Goal: Information Seeking & Learning: Learn about a topic

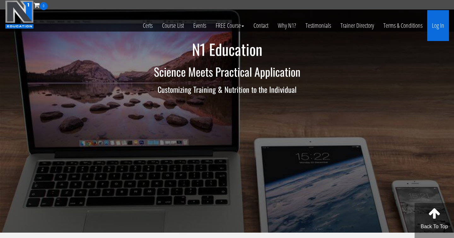
click at [435, 22] on link "Log In" at bounding box center [438, 25] width 22 height 31
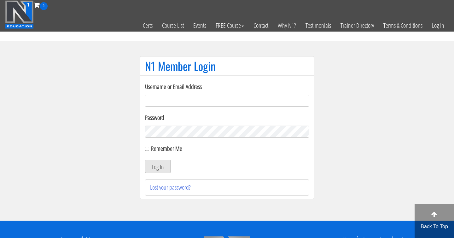
type input "kaishacabrera13@gmail.com"
click at [154, 166] on button "Log In" at bounding box center [158, 165] width 26 height 13
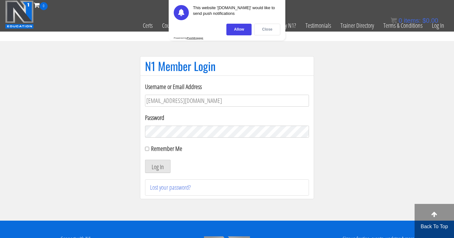
click at [257, 31] on div "Close" at bounding box center [267, 30] width 26 height 12
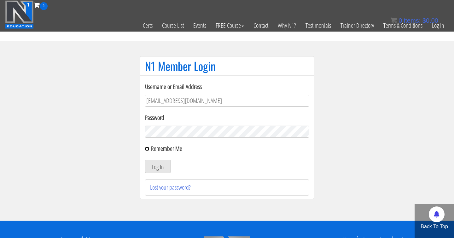
click at [146, 150] on input "Remember Me" at bounding box center [147, 148] width 4 height 4
checkbox input "true"
click at [153, 165] on button "Log In" at bounding box center [158, 165] width 26 height 13
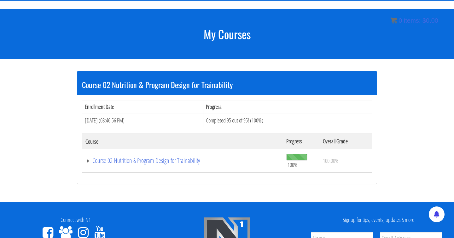
scroll to position [63, 0]
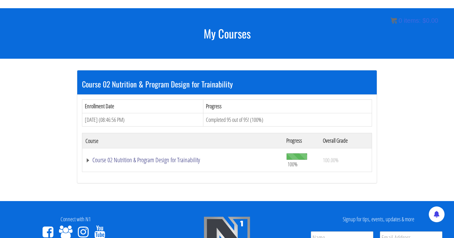
click at [124, 160] on link "Course 02 Nutrition & Program Design for Trainability" at bounding box center [182, 160] width 194 height 6
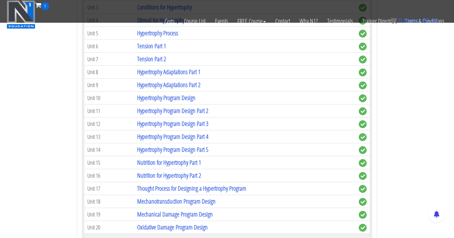
scroll to position [911, 0]
click at [141, 97] on link "Hypertrophy Program Design" at bounding box center [166, 97] width 58 height 9
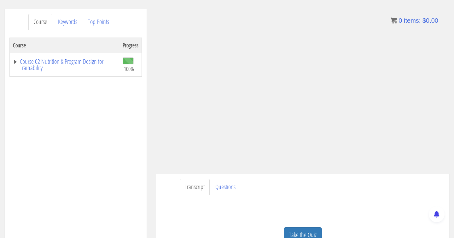
scroll to position [75, 0]
click at [352, 185] on ul "Transcript Questions" at bounding box center [312, 185] width 265 height 16
click at [292, 181] on ul "Transcript Questions" at bounding box center [312, 185] width 265 height 16
